Goal: Task Accomplishment & Management: Manage account settings

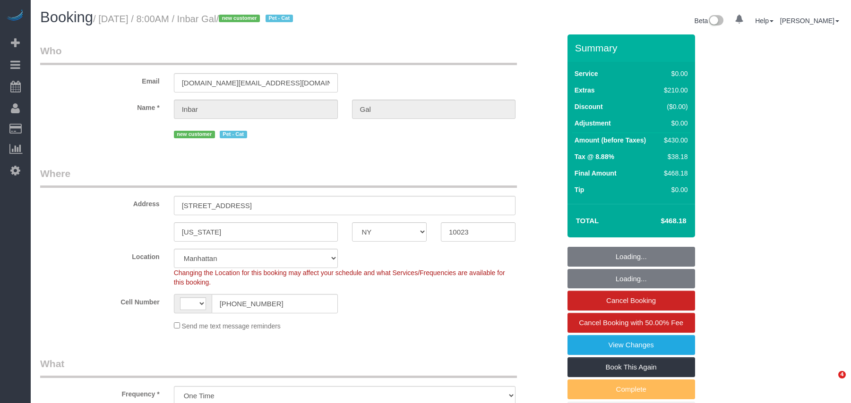
select select "NY"
select select "2"
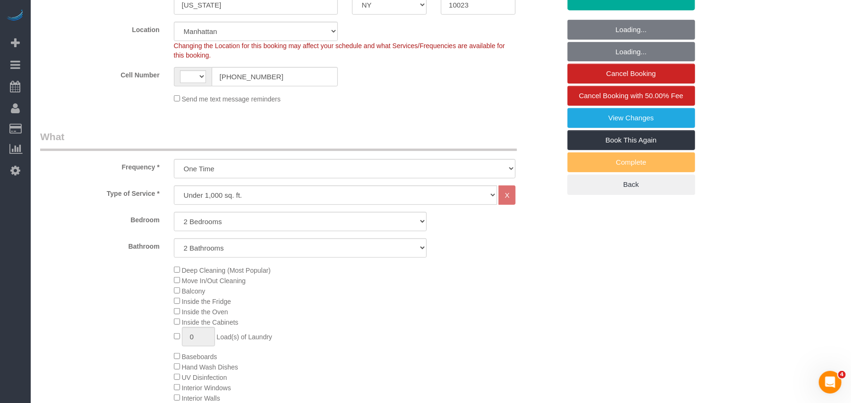
select select "string:[GEOGRAPHIC_DATA]"
select select "number:89"
select select "number:90"
select select "number:14"
select select "number:7"
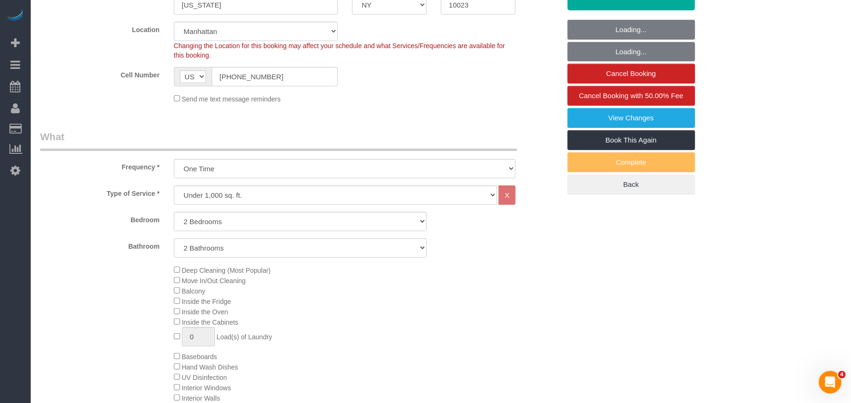
select select "2"
select select "object:1101"
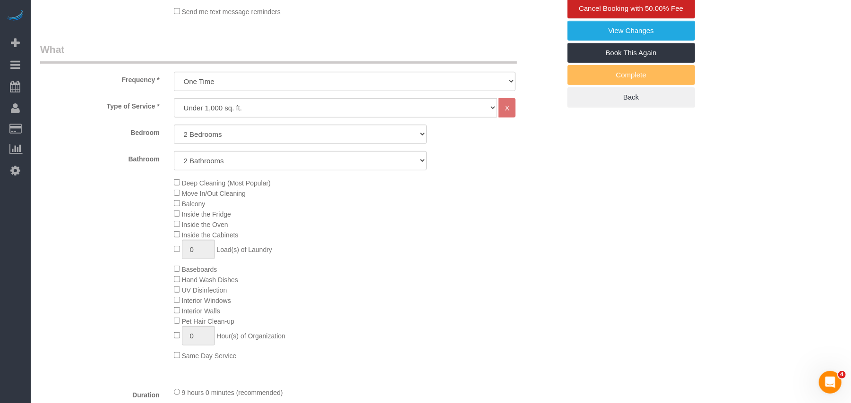
select select "spot1"
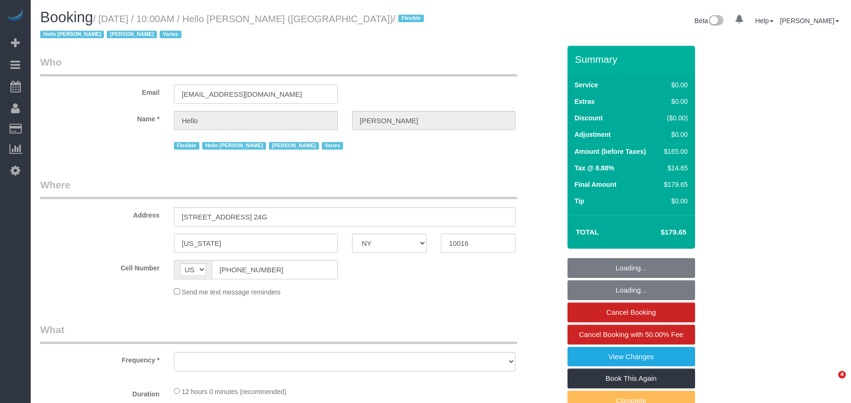
select select "NY"
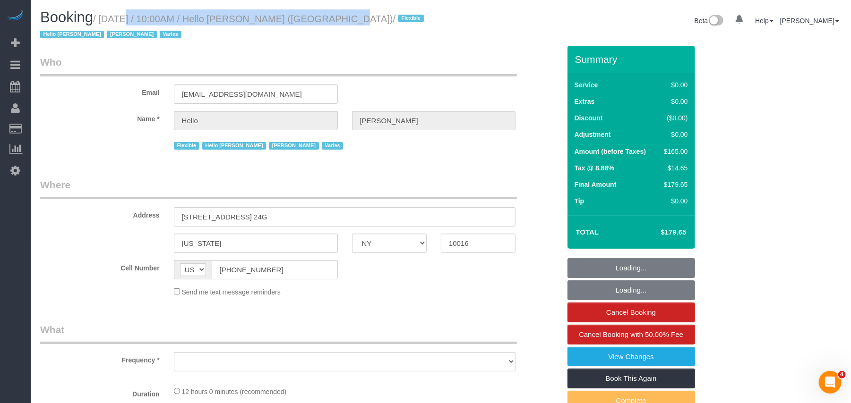
select select "4"
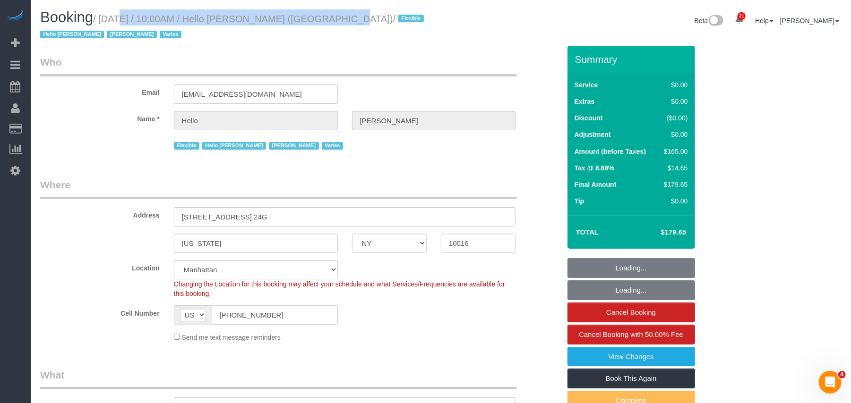
select select "object:898"
click at [102, 14] on small "/ September 18, 2025 / 10:00AM / Hello Alfred (NYC) / Flexible Hello Alfred Jac…" at bounding box center [233, 27] width 386 height 26
select select "number:89"
select select "number:90"
select select "number:15"
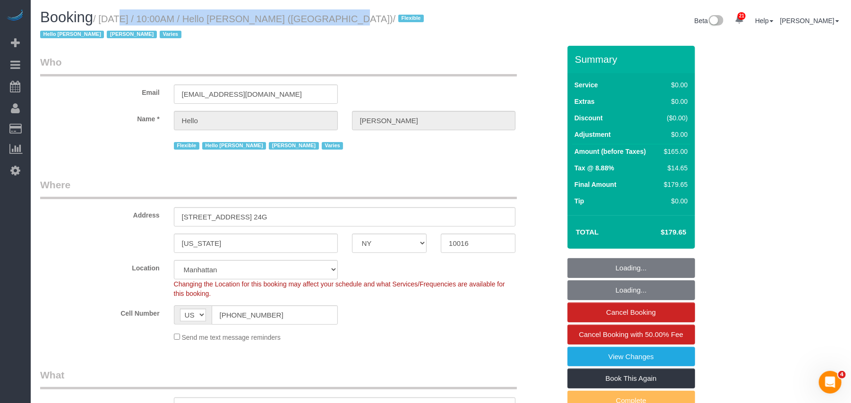
select select "number:6"
select select "4"
select select "object:1500"
select select "spot1"
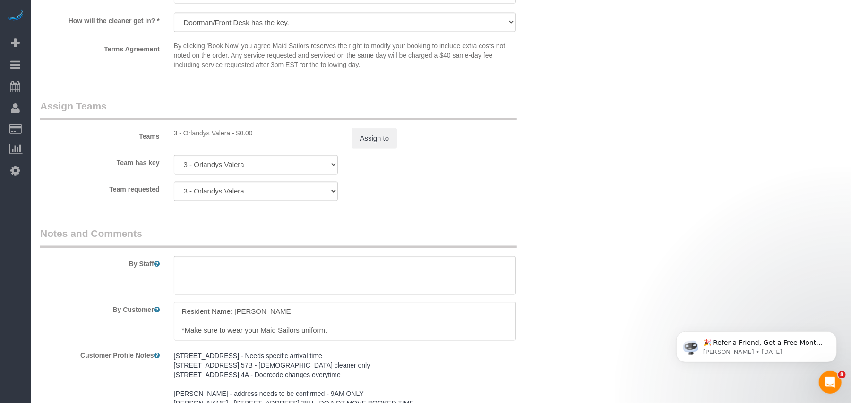
scroll to position [1134, 0]
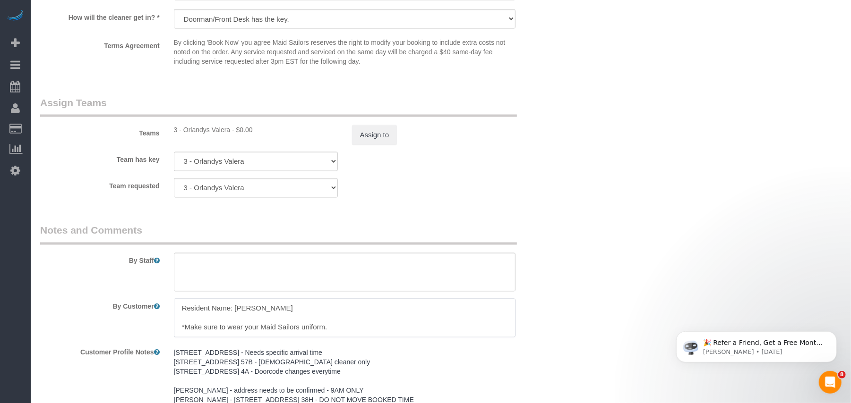
drag, startPoint x: 282, startPoint y: 310, endPoint x: 234, endPoint y: 308, distance: 47.3
click at [234, 308] on textarea at bounding box center [345, 318] width 342 height 39
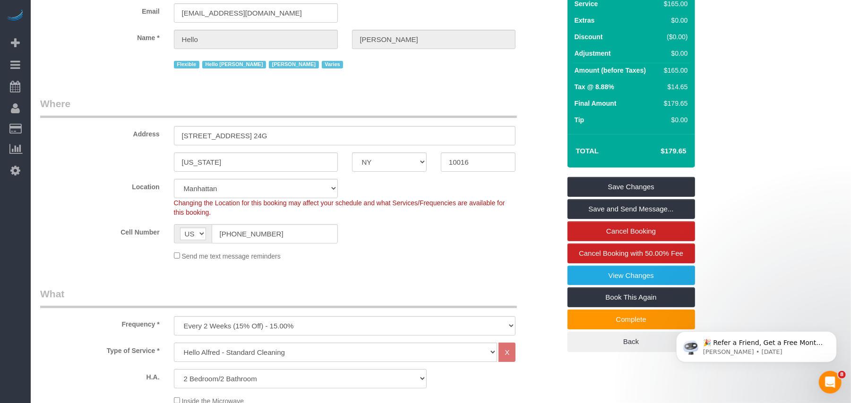
scroll to position [0, 0]
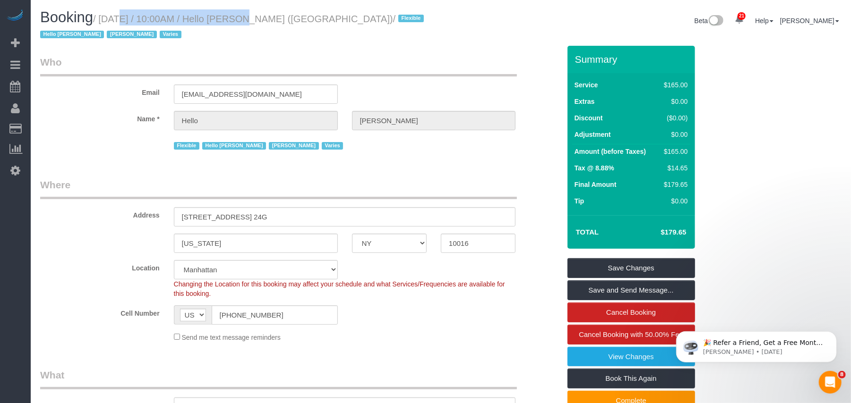
drag, startPoint x: 233, startPoint y: 21, endPoint x: 103, endPoint y: 21, distance: 130.9
click at [103, 21] on small "/ September 18, 2025 / 10:00AM / Hello Alfred (NYC) / Flexible Hello Alfred Jac…" at bounding box center [233, 27] width 386 height 26
copy small "September 18, 2025 / 10:00AM"
drag, startPoint x: 286, startPoint y: 214, endPoint x: 69, endPoint y: 213, distance: 216.8
click at [69, 213] on div "Address 10 East 29th Street, Apt. 24G" at bounding box center [300, 202] width 534 height 49
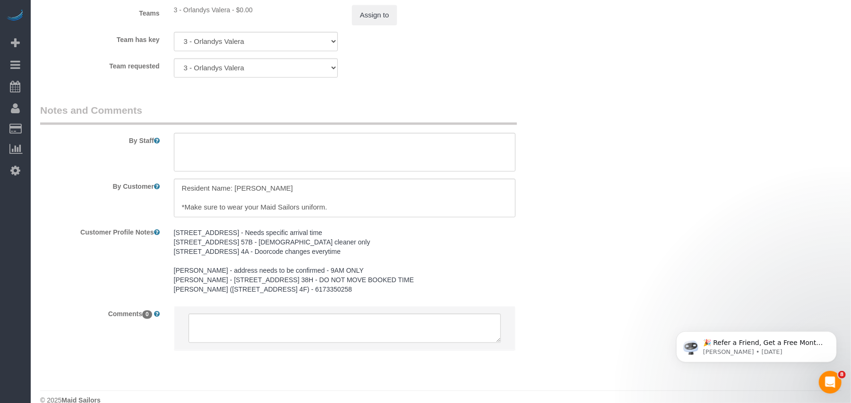
scroll to position [1259, 0]
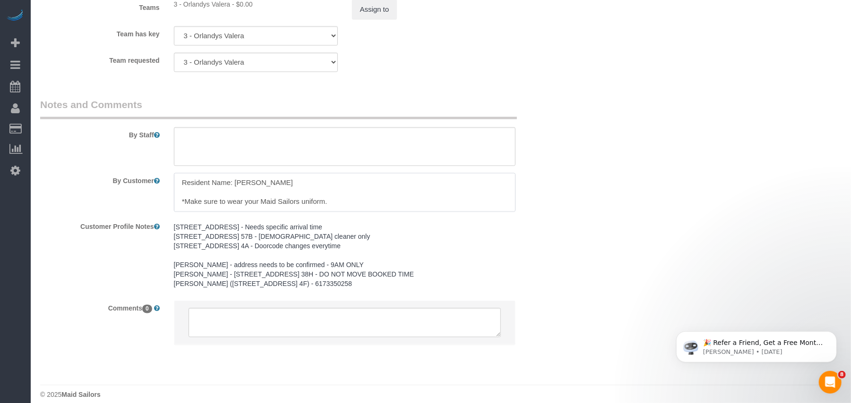
drag, startPoint x: 281, startPoint y: 182, endPoint x: 234, endPoint y: 184, distance: 46.3
click at [234, 184] on textarea at bounding box center [345, 192] width 342 height 39
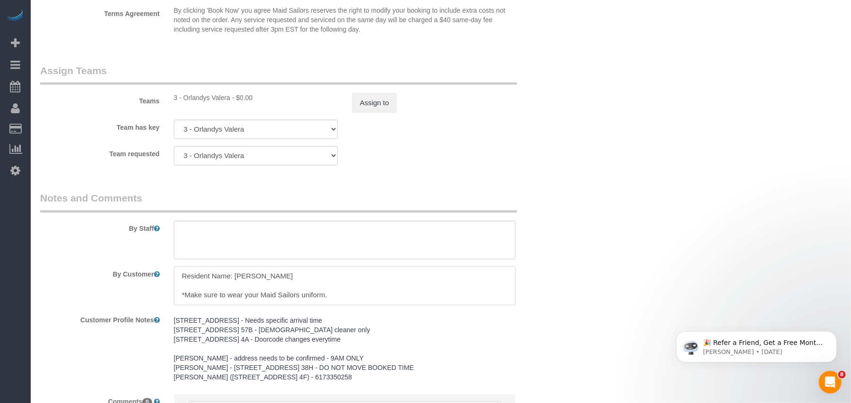
scroll to position [1008, 0]
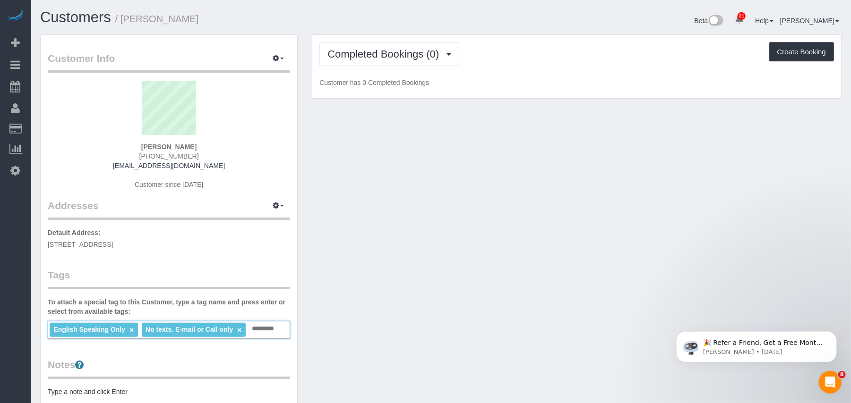
click at [252, 331] on input "text" at bounding box center [265, 329] width 32 height 12
click at [265, 331] on input "text" at bounding box center [265, 329] width 32 height 12
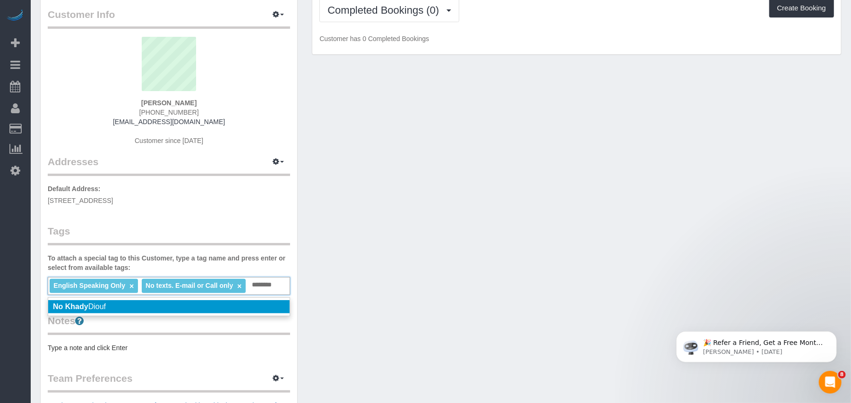
scroll to position [63, 0]
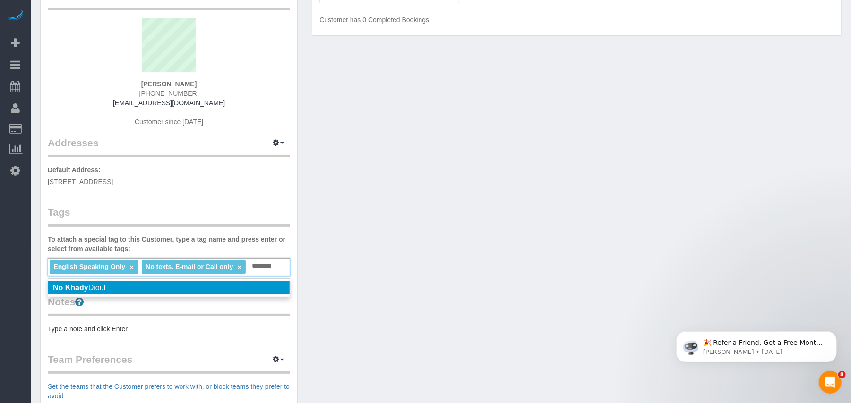
type input "********"
click at [146, 285] on li "No Khady Diouf" at bounding box center [168, 288] width 241 height 13
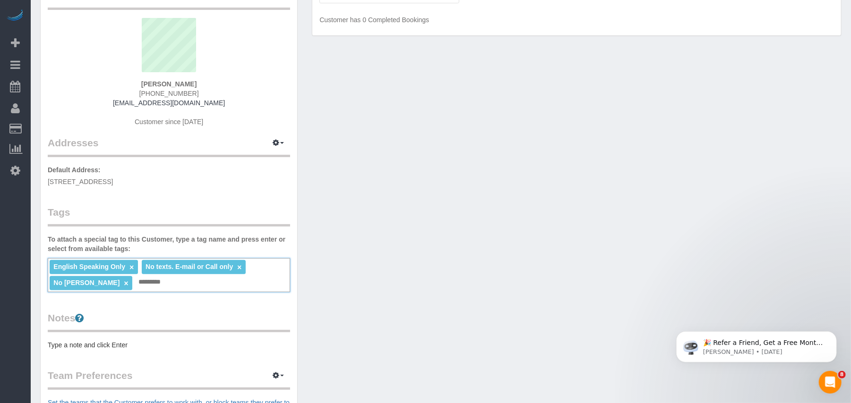
click at [410, 282] on div "Customer Info Edit Contact Info Send Message Email Preferences Special Sales Ta…" at bounding box center [440, 293] width 815 height 642
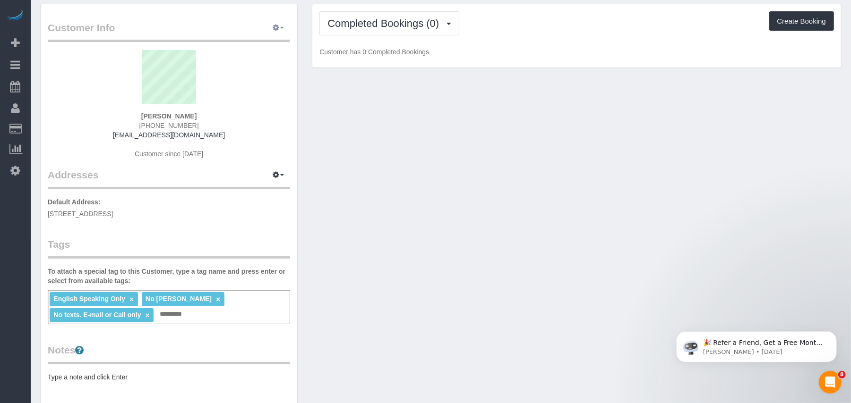
scroll to position [0, 0]
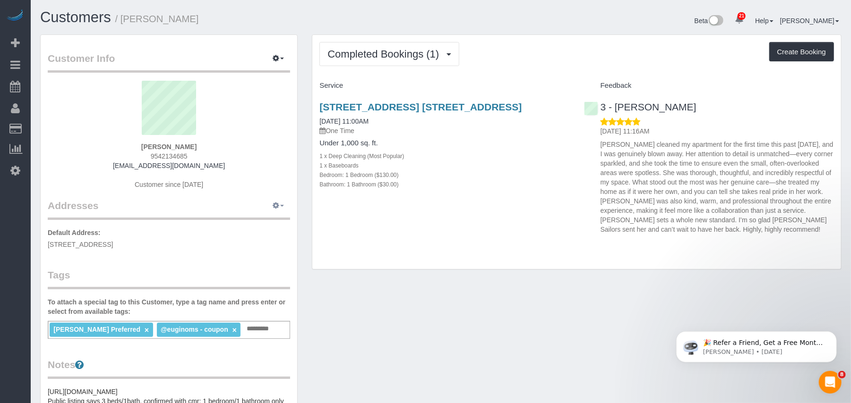
click at [281, 205] on span "button" at bounding box center [282, 206] width 4 height 2
click at [261, 220] on button "Manage Addresses" at bounding box center [251, 223] width 77 height 13
select select "NY"
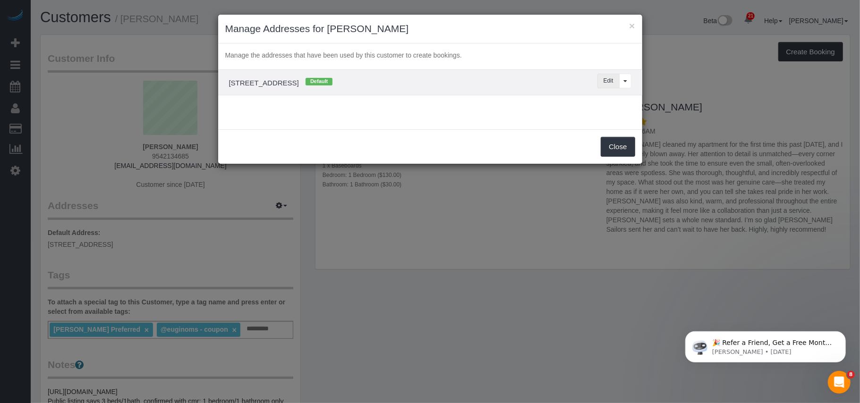
click at [602, 83] on button "Edit" at bounding box center [609, 81] width 22 height 15
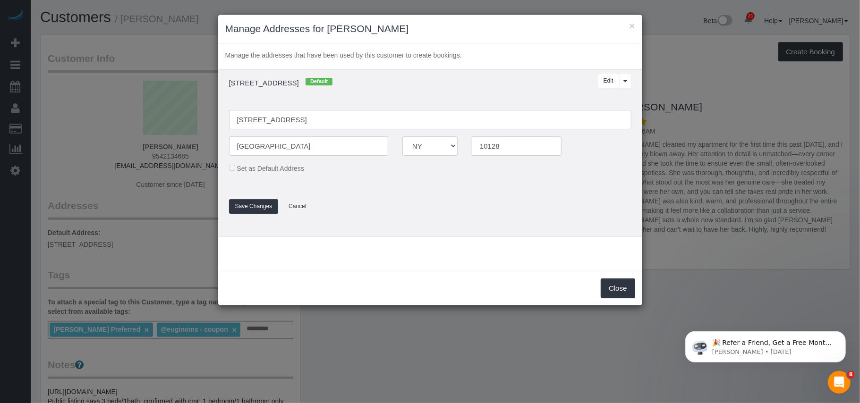
click at [272, 120] on input "1740 2nd ave, 2C" at bounding box center [430, 119] width 402 height 19
type input "[STREET_ADDRESS]"
click at [255, 149] on input "NYC" at bounding box center [309, 146] width 160 height 19
type input "[US_STATE]"
click at [256, 206] on button "Save Changes" at bounding box center [254, 206] width 50 height 15
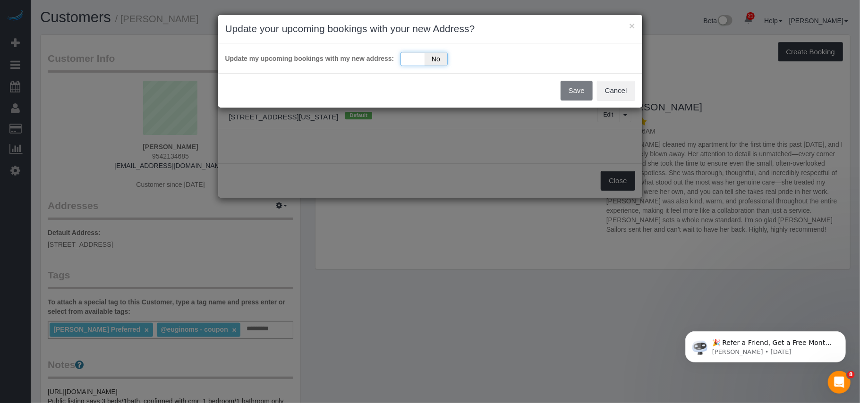
click at [408, 63] on div "Yes No" at bounding box center [424, 59] width 47 height 14
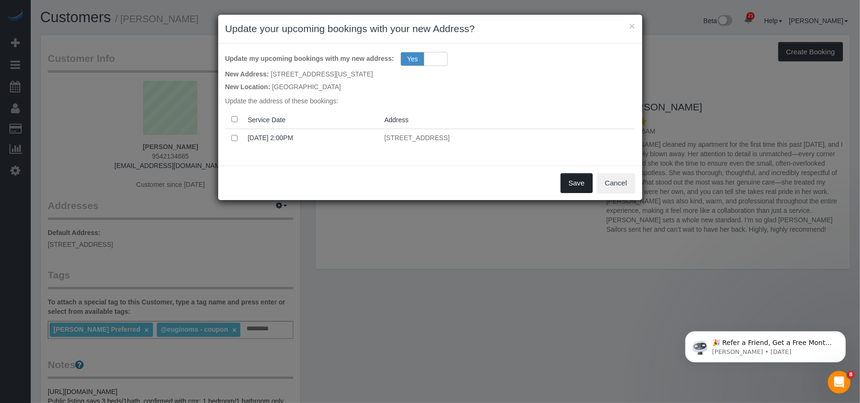
click at [574, 186] on button "Save" at bounding box center [577, 183] width 32 height 20
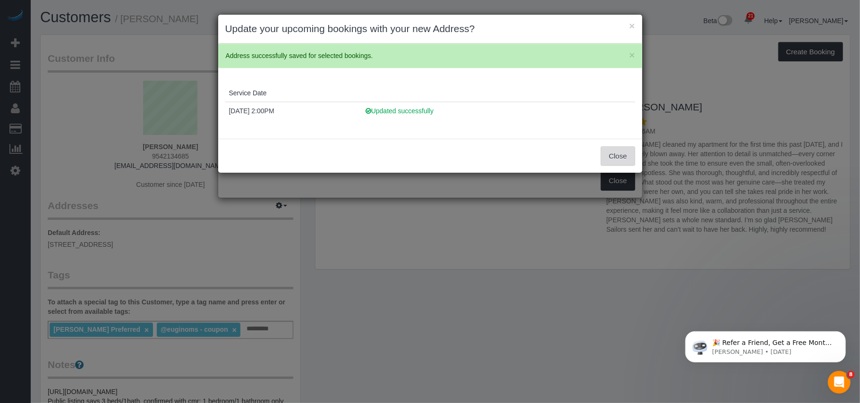
click at [601, 160] on button "Close" at bounding box center [618, 156] width 34 height 20
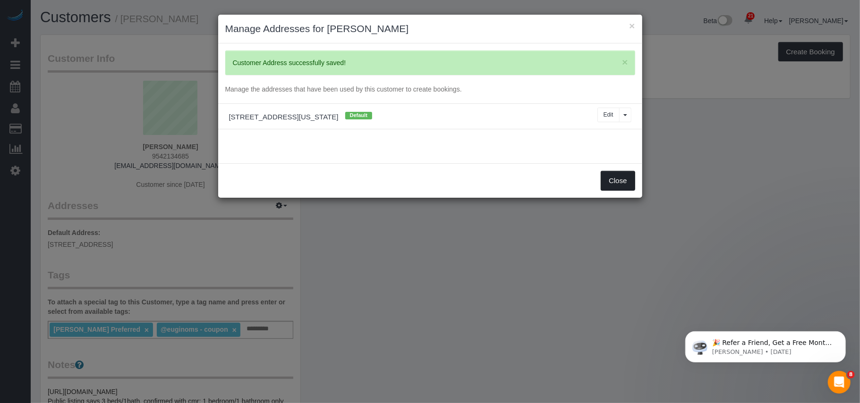
click at [613, 182] on button "Close" at bounding box center [618, 181] width 34 height 20
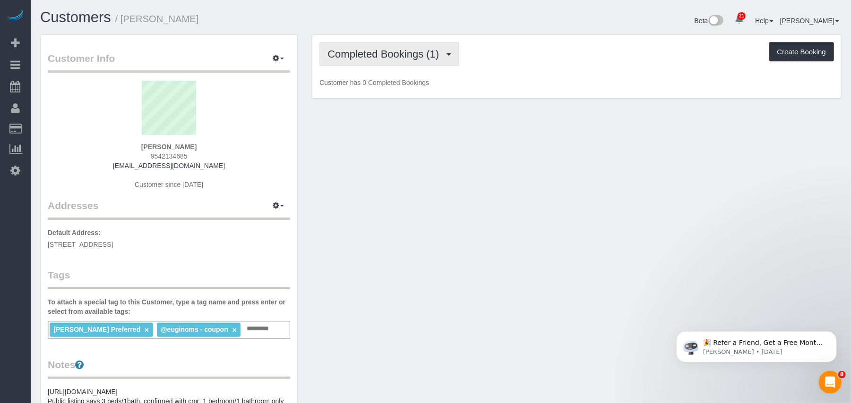
click at [384, 57] on span "Completed Bookings (1)" at bounding box center [385, 54] width 116 height 12
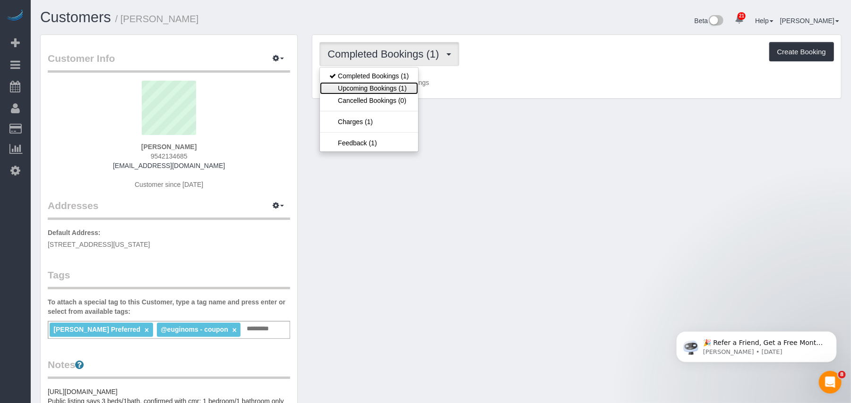
click at [385, 85] on link "Upcoming Bookings (1)" at bounding box center [369, 88] width 98 height 12
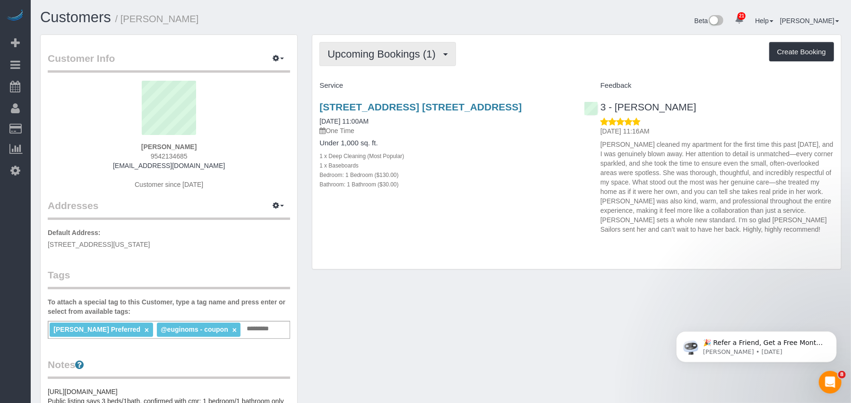
click at [402, 57] on span "Upcoming Bookings (1)" at bounding box center [383, 54] width 113 height 12
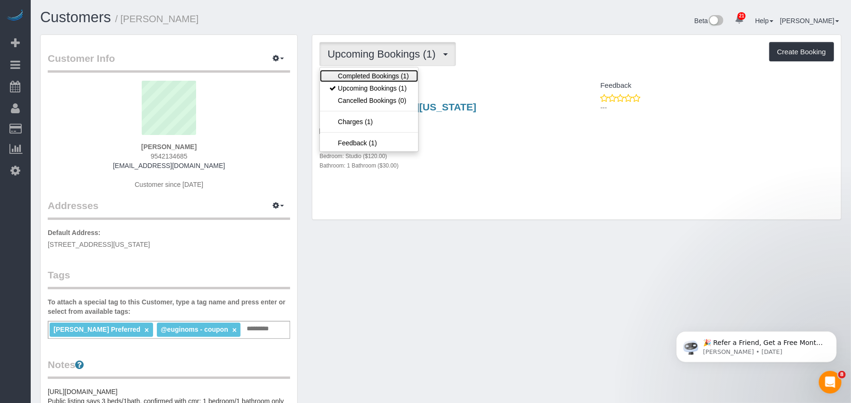
click at [398, 76] on link "Completed Bookings (1)" at bounding box center [369, 76] width 98 height 12
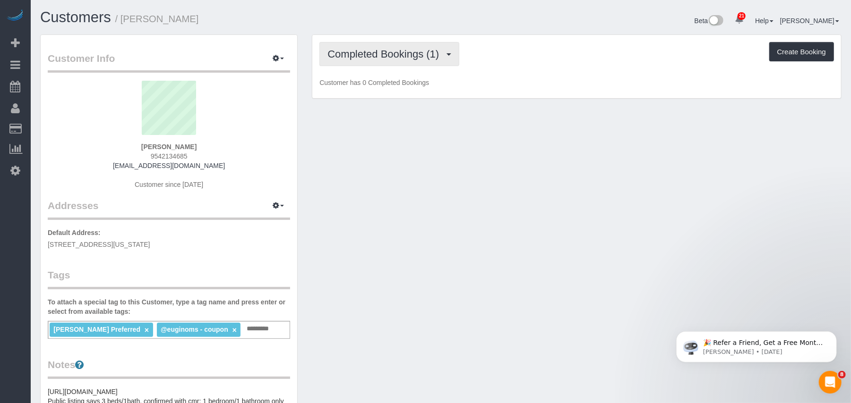
click at [407, 63] on button "Completed Bookings (1)" at bounding box center [389, 54] width 140 height 24
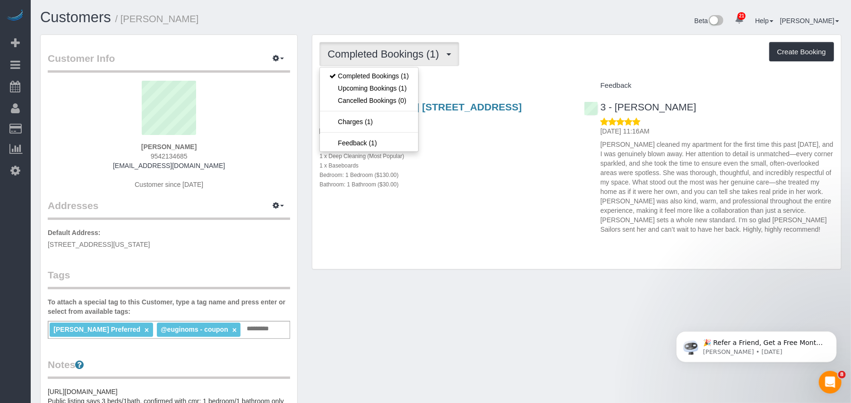
click at [507, 186] on div "Bathroom: 1 Bathroom ($30.00)" at bounding box center [444, 184] width 250 height 9
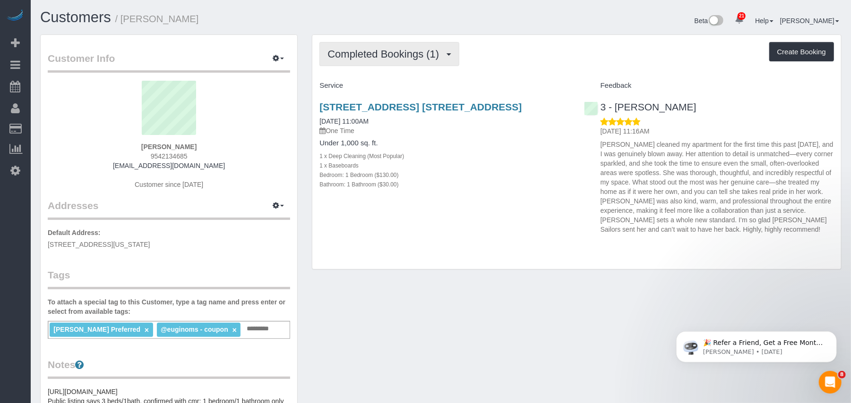
click at [404, 59] on span "Completed Bookings (1)" at bounding box center [385, 54] width 116 height 12
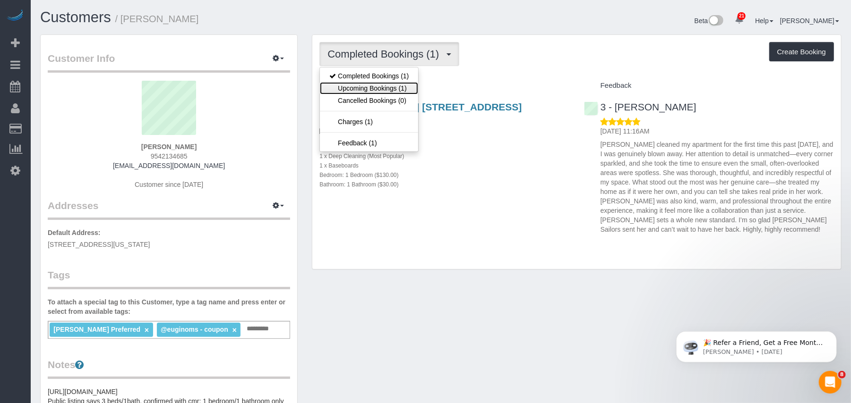
click at [398, 89] on link "Upcoming Bookings (1)" at bounding box center [369, 88] width 98 height 12
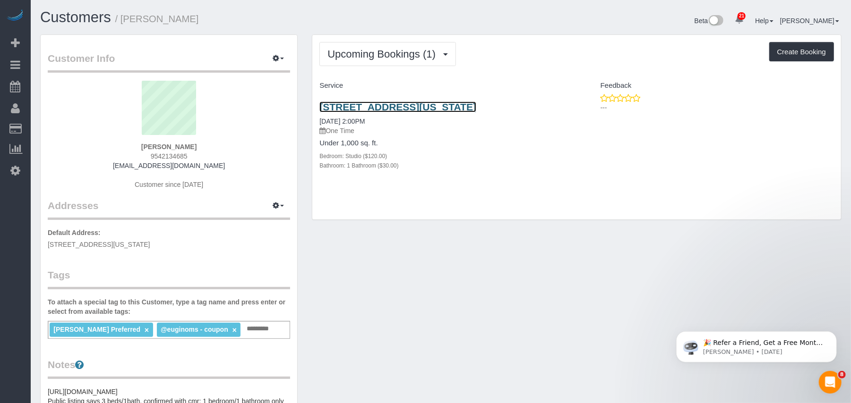
click at [412, 110] on link "1740 2nd Avenue, Apt 2c, New York, NY 10128" at bounding box center [397, 107] width 157 height 11
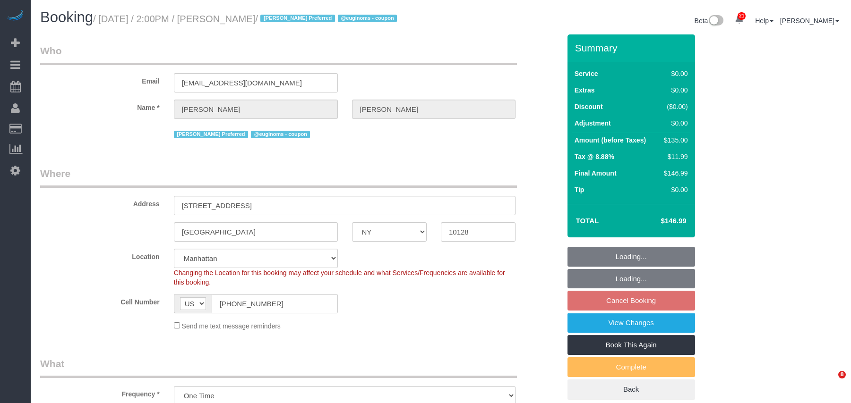
select select "NY"
select select "number:60"
select select "number:74"
select select "number:15"
select select "number:5"
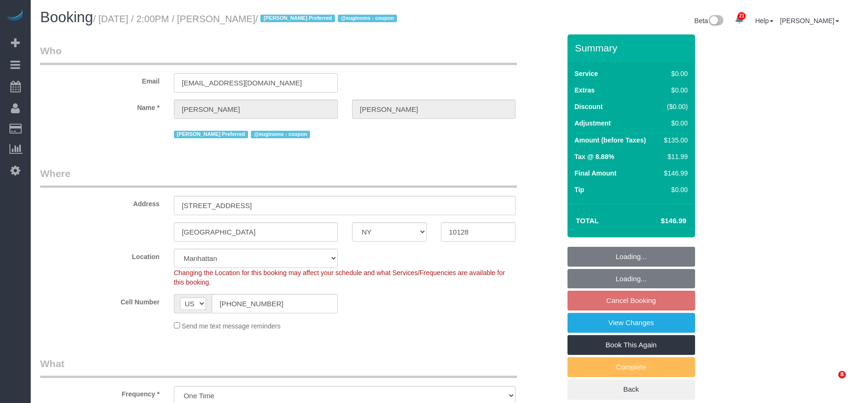
select select "spot64"
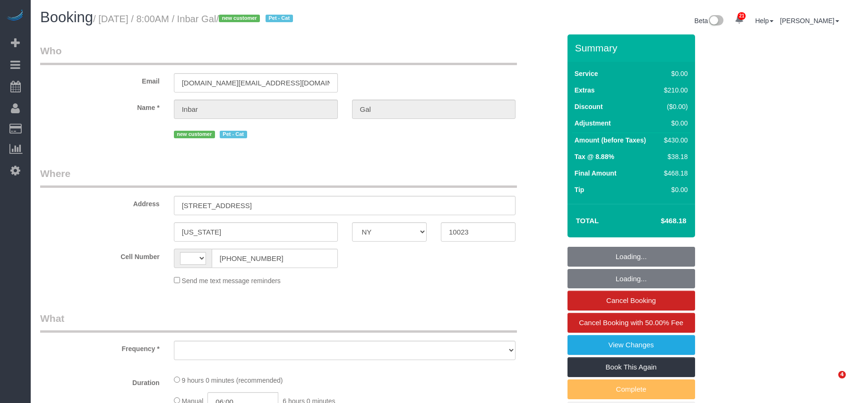
select select "NY"
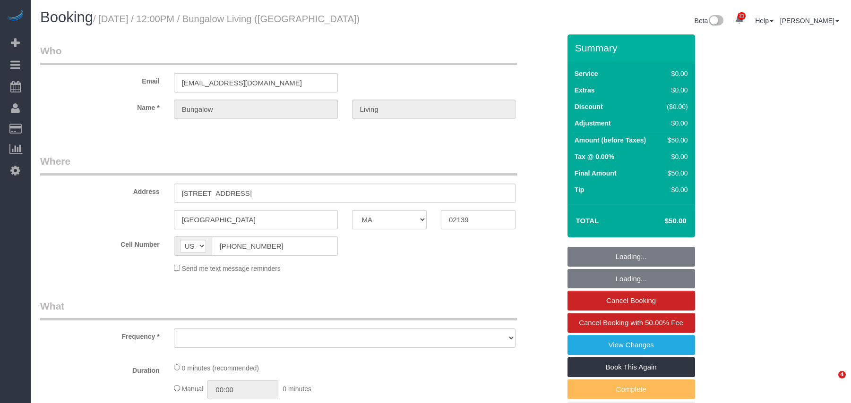
select select "MA"
select select "object:782"
select select "number:89"
select select "number:90"
select select "number:15"
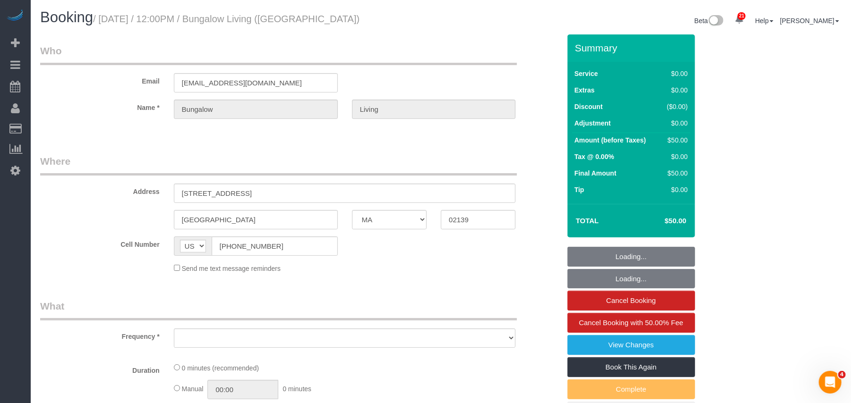
select select "number:7"
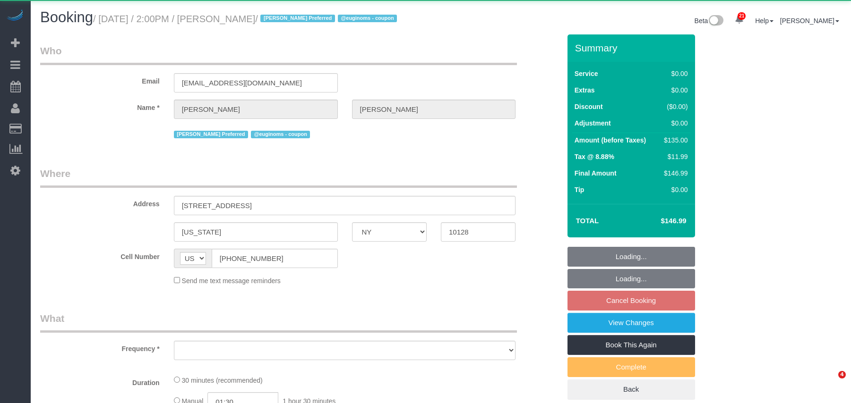
select select "NY"
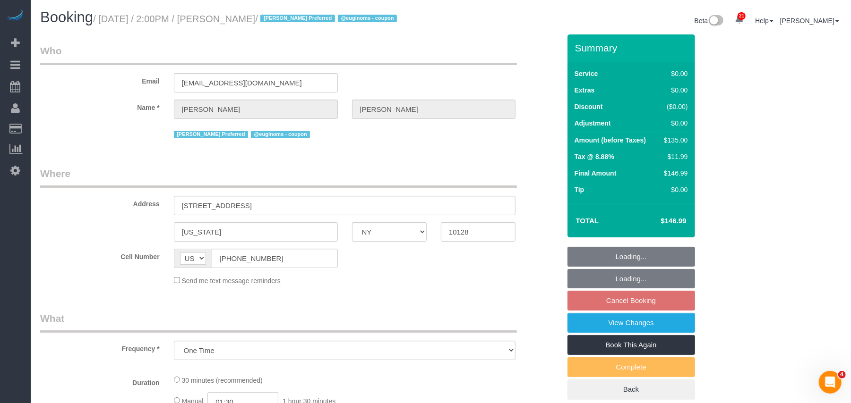
select select "object:801"
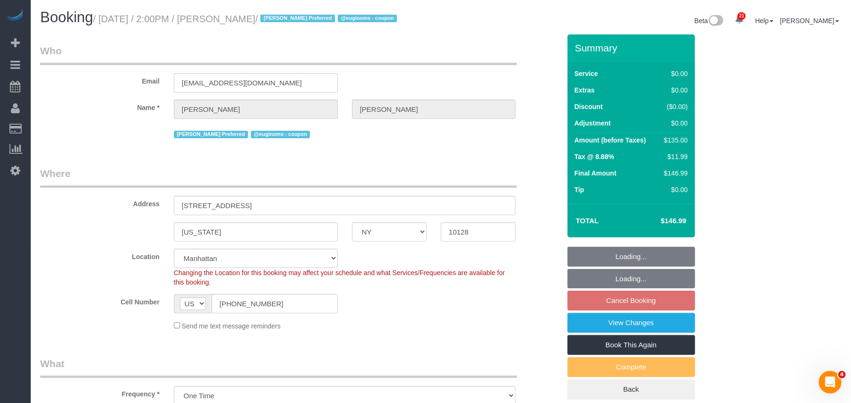
select select "string:stripe-pm_1RhCij4VGloSiKo7QWxxEzYC"
select select "number:60"
select select "number:74"
select select "number:15"
select select "number:5"
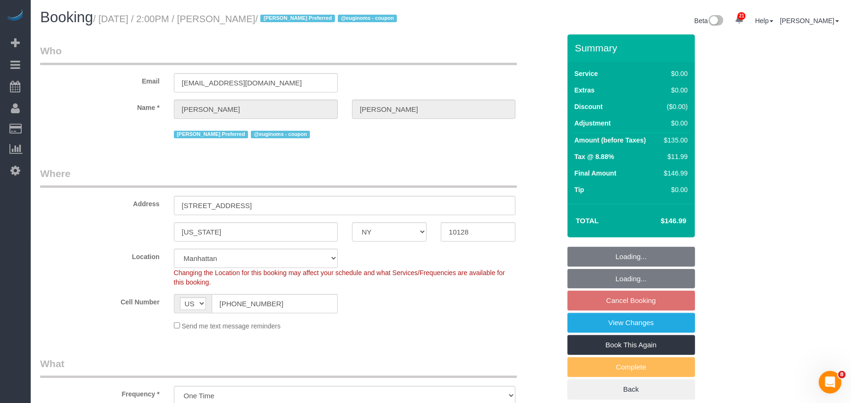
select select "object:1060"
select select "spot7"
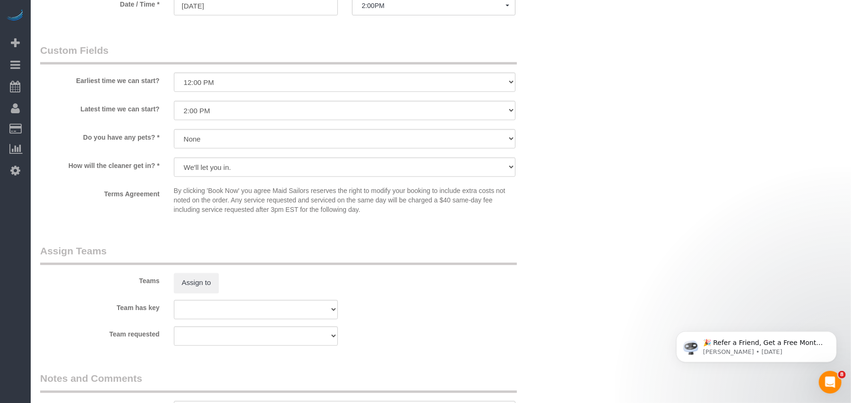
scroll to position [1197, 0]
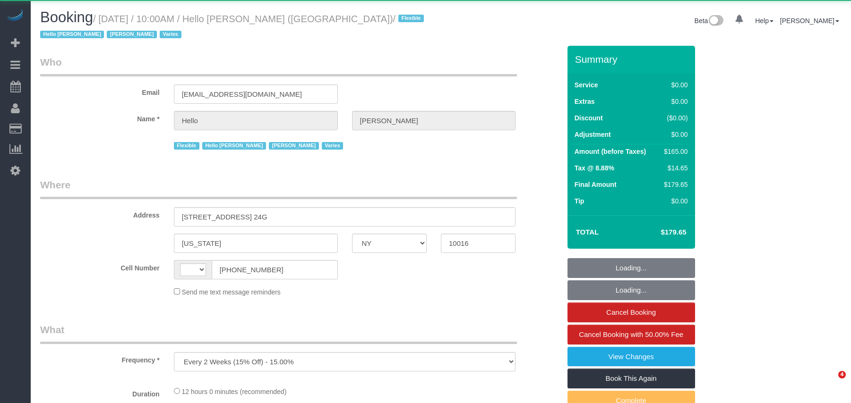
select select "NY"
select select "string:[GEOGRAPHIC_DATA]"
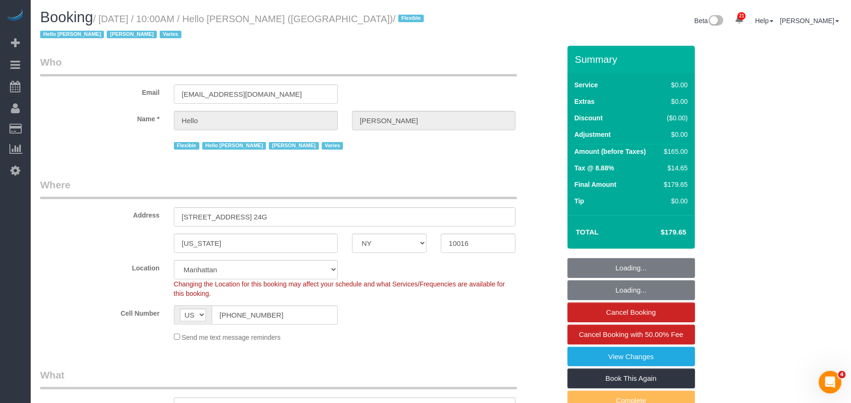
select select "4"
select select "number:89"
select select "number:90"
select select "number:15"
select select "number:6"
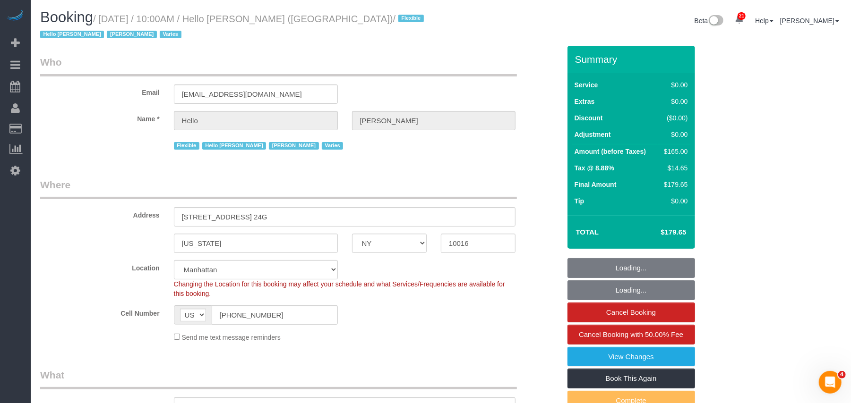
select select "spot1"
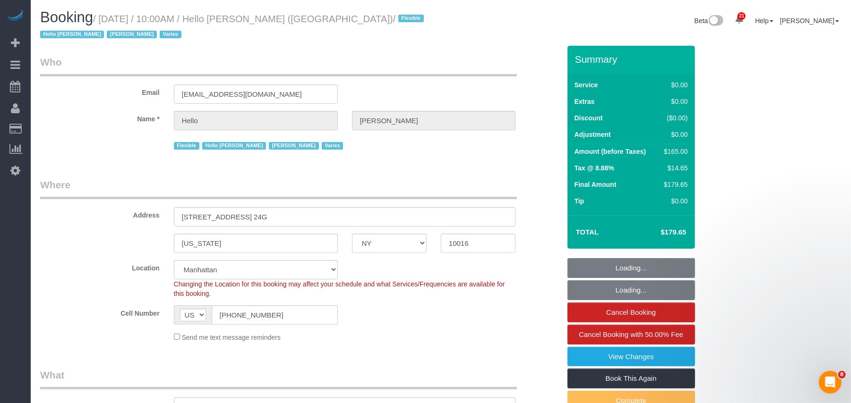
select select "object:1052"
select select "4"
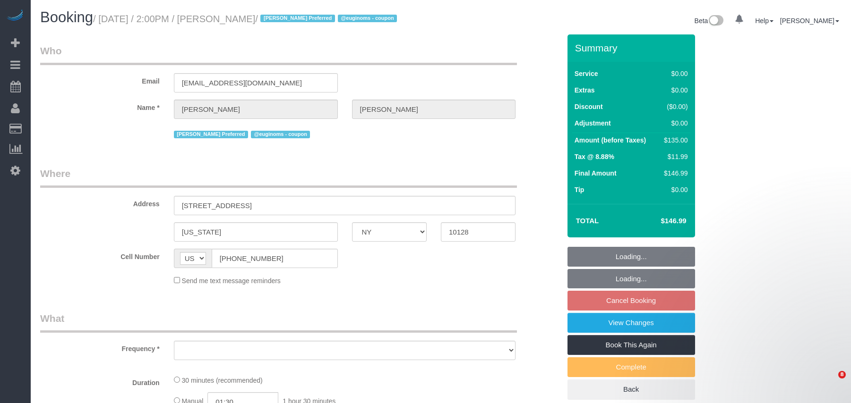
select select "NY"
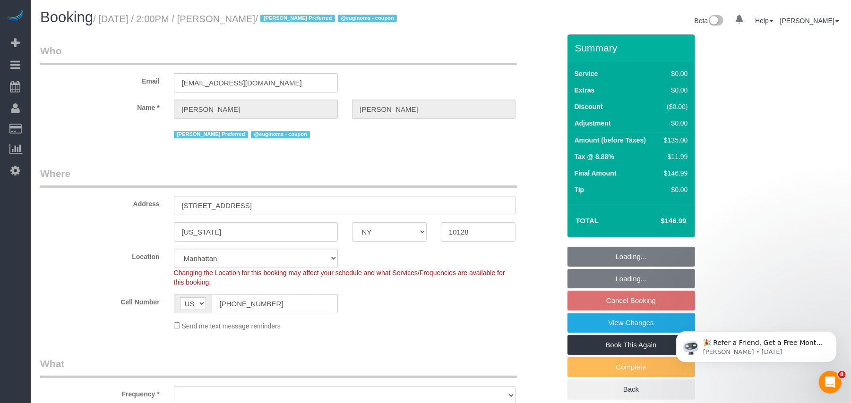
select select "string:stripe-pm_1RhCij4VGloSiKo7QWxxEzYC"
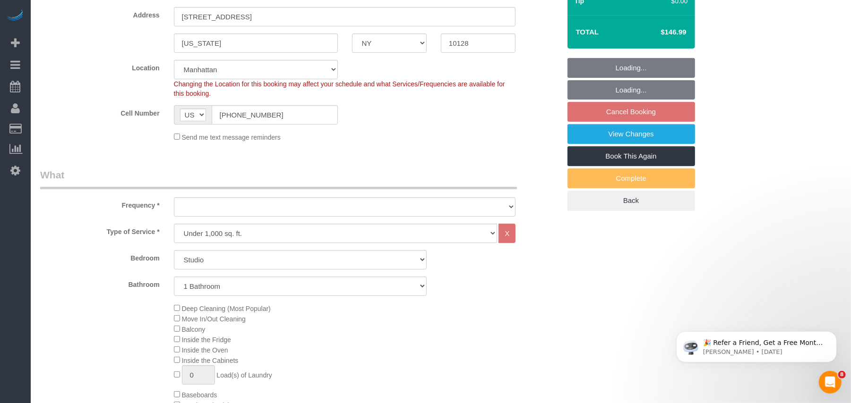
select select "number:60"
select select "number:74"
select select "number:15"
select select "number:5"
drag, startPoint x: 244, startPoint y: 270, endPoint x: 218, endPoint y: 272, distance: 26.5
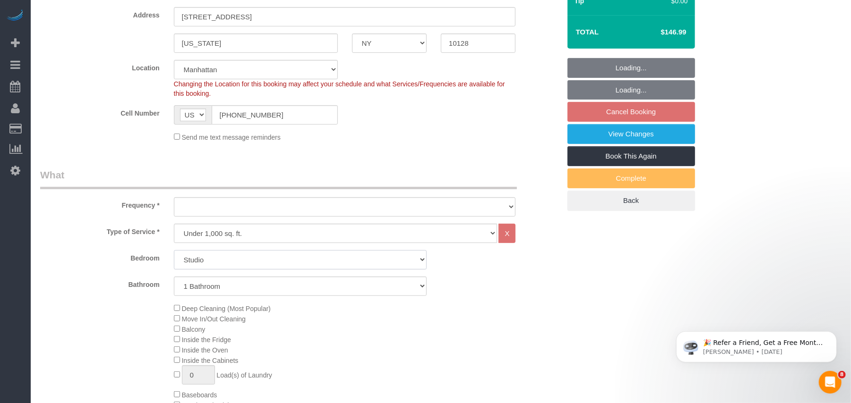
click at [244, 270] on select "Studio 1 Bedroom 2 Bedrooms 3 Bedrooms" at bounding box center [300, 259] width 253 height 19
select select "object:1547"
select select "spot7"
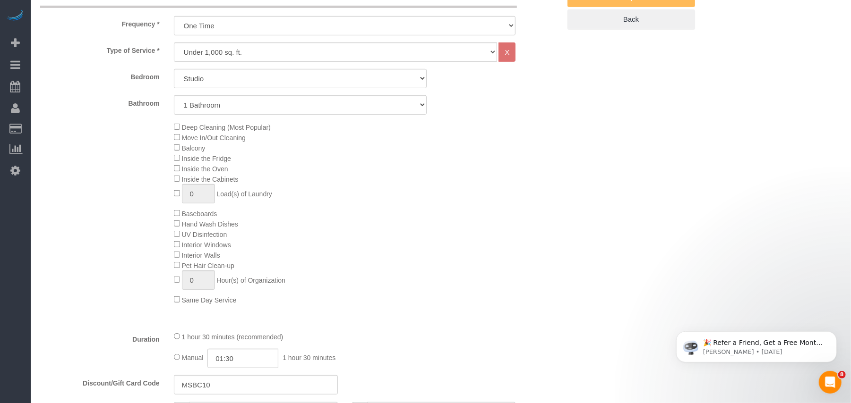
scroll to position [315, 0]
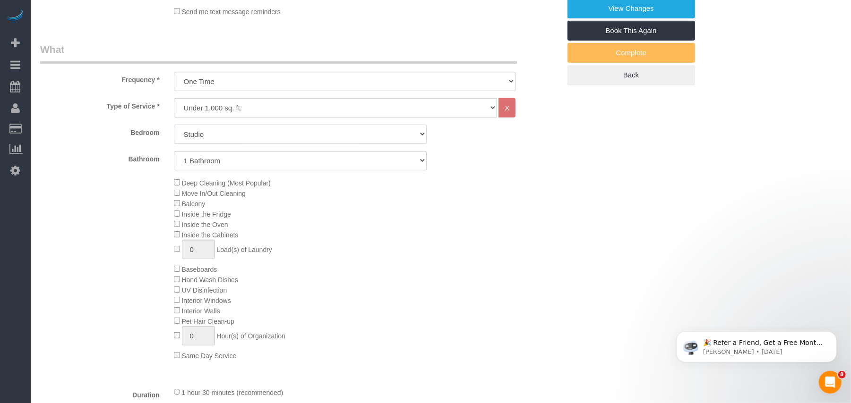
click at [222, 144] on select "Studio 1 Bedroom 2 Bedrooms 3 Bedrooms" at bounding box center [300, 134] width 253 height 19
select select "1"
click at [174, 135] on select "Studio 1 Bedroom 2 Bedrooms 3 Bedrooms" at bounding box center [300, 134] width 253 height 19
click at [333, 215] on div "Deep Cleaning (Most Popular) Move In/Out Cleaning Balcony Inside the Fridge Ins…" at bounding box center [367, 269] width 401 height 183
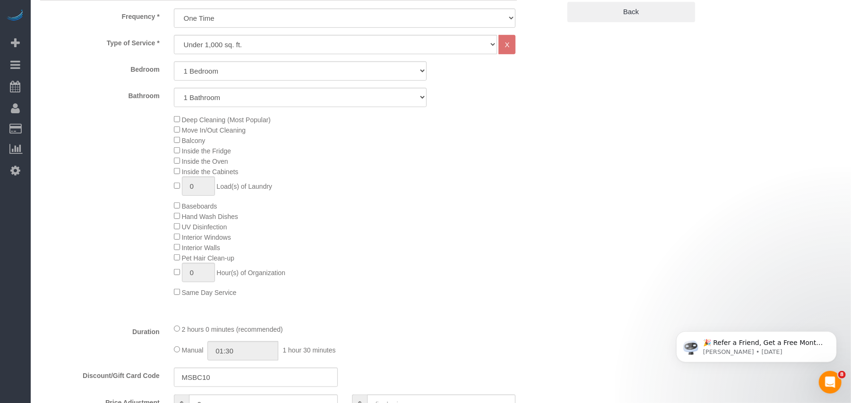
click at [384, 254] on div "Deep Cleaning (Most Popular) Move In/Out Cleaning Balcony Inside the Fridge Ins…" at bounding box center [367, 205] width 401 height 183
type input "02:00"
select select "spot64"
click at [180, 334] on div "2 hours 0 minutes (recommended)" at bounding box center [345, 329] width 342 height 10
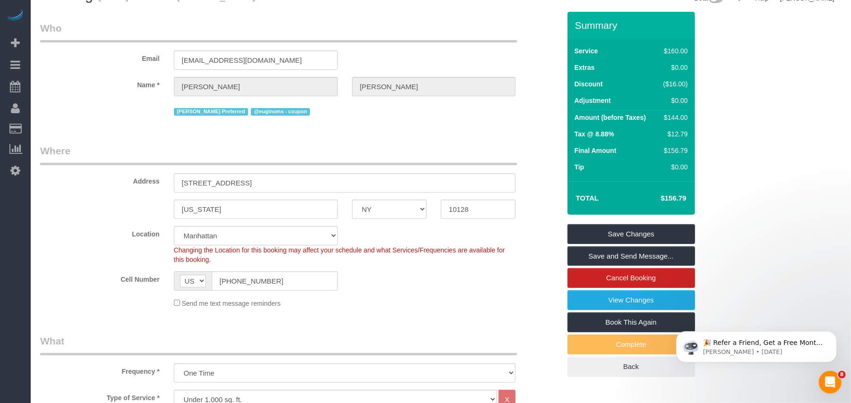
scroll to position [0, 0]
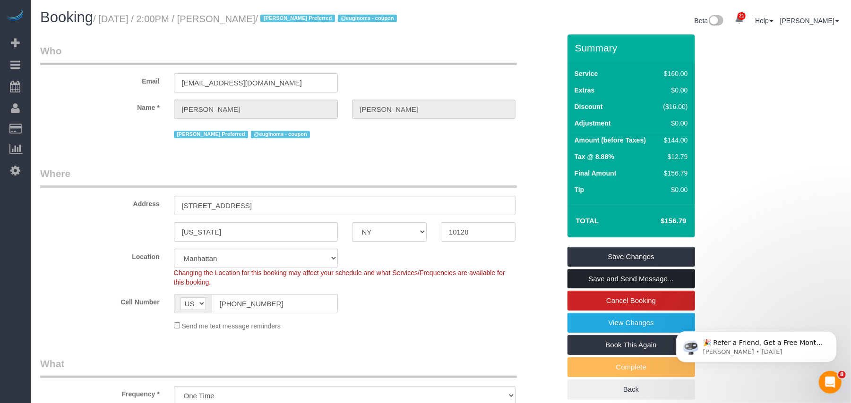
click at [579, 286] on link "Save and Send Message..." at bounding box center [631, 279] width 128 height 20
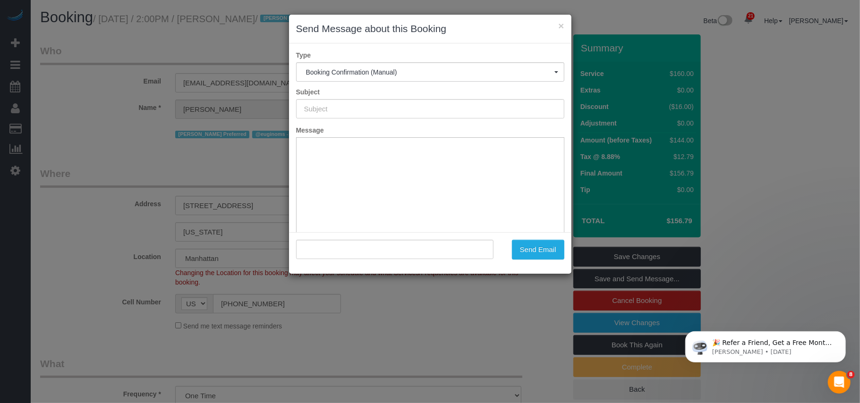
type input "Cleaning Confirmed for [DATE] 2:00pm"
type input ""[PERSON_NAME]" <[EMAIL_ADDRESS][DOMAIN_NAME]>"
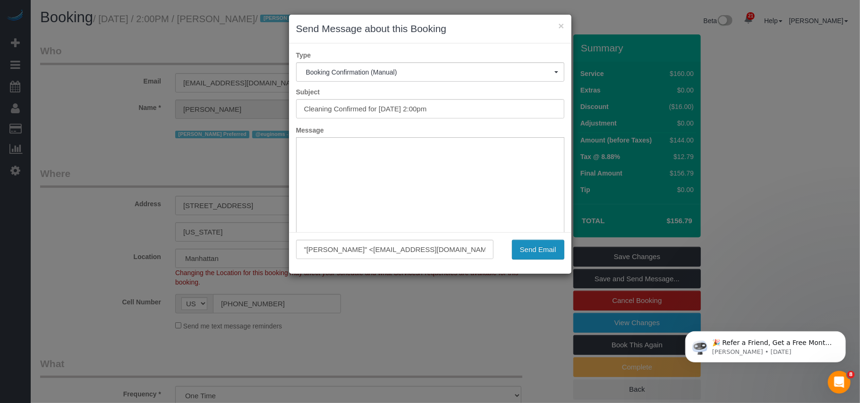
click at [524, 247] on button "Send Email" at bounding box center [538, 250] width 52 height 20
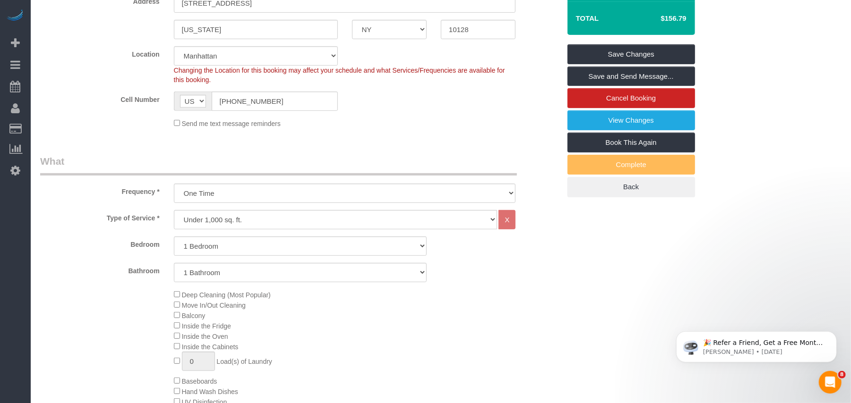
scroll to position [126, 0]
